Goal: Check status

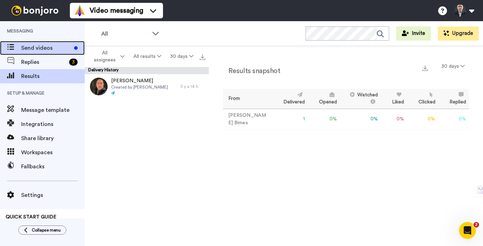
click at [60, 51] on span "Send videos" at bounding box center [46, 48] width 50 height 8
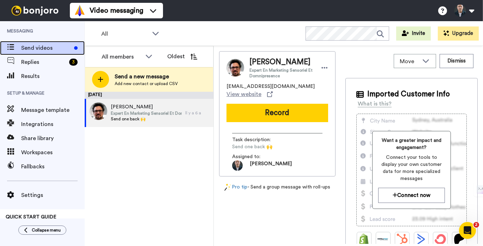
click at [41, 50] on span "Send videos" at bounding box center [46, 48] width 50 height 8
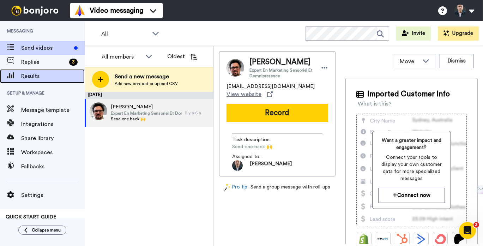
click at [40, 82] on div "Results" at bounding box center [42, 76] width 85 height 14
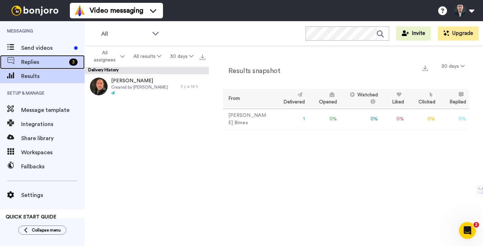
click at [48, 61] on span "Replies" at bounding box center [43, 62] width 45 height 8
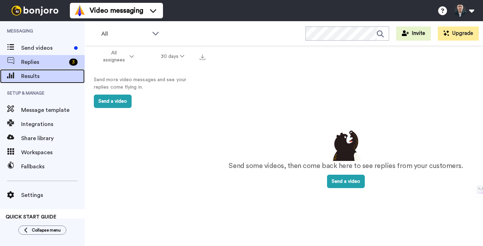
click at [42, 77] on span "Results" at bounding box center [52, 76] width 63 height 8
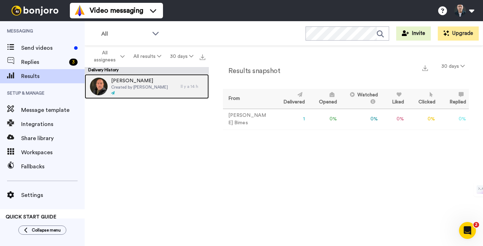
click at [141, 88] on span "Created by [PERSON_NAME]" at bounding box center [139, 87] width 57 height 6
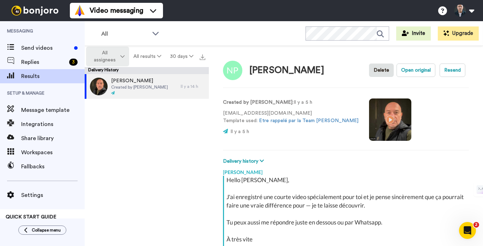
click at [124, 55] on icon at bounding box center [122, 56] width 4 height 5
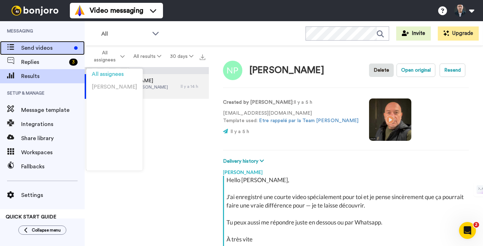
click at [66, 49] on span "Send videos" at bounding box center [46, 48] width 50 height 8
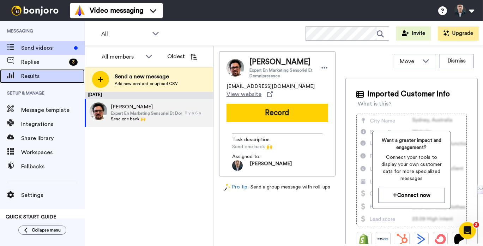
click at [26, 75] on span "Results" at bounding box center [52, 76] width 63 height 8
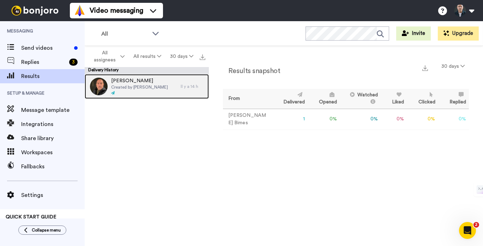
click at [188, 80] on div "[PERSON_NAME] Created by [PERSON_NAME] Il y a 14 h" at bounding box center [147, 86] width 124 height 25
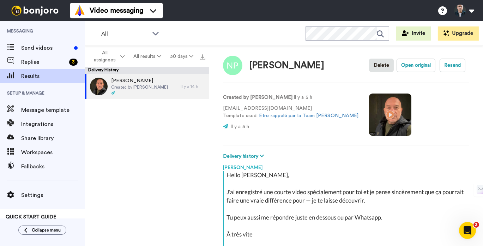
scroll to position [4, 0]
